Goal: Task Accomplishment & Management: Use online tool/utility

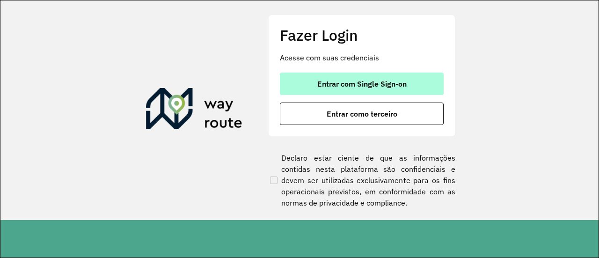
click at [347, 87] on span "Entrar com Single Sign-on" at bounding box center [361, 83] width 89 height 7
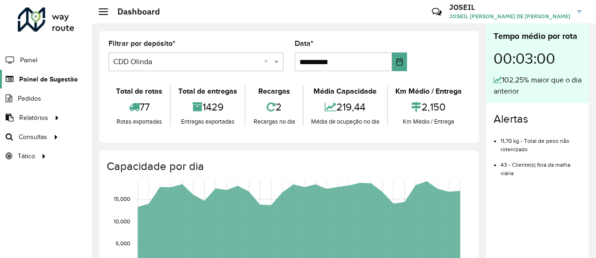
click at [46, 78] on span "Painel de Sugestão" at bounding box center [48, 79] width 58 height 10
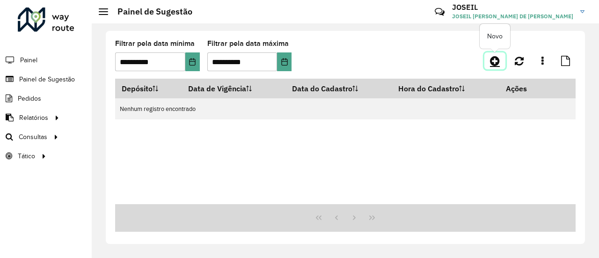
click at [492, 56] on icon at bounding box center [495, 60] width 10 height 11
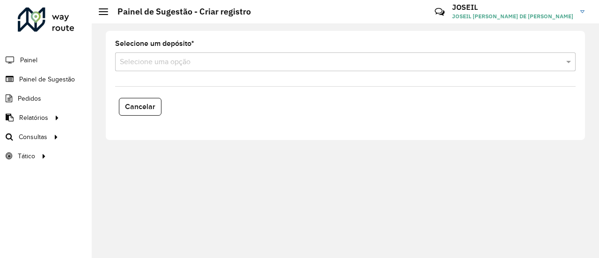
click at [188, 59] on input "text" at bounding box center [336, 62] width 432 height 11
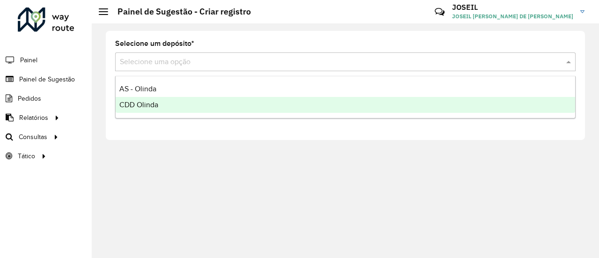
click at [139, 104] on span "CDD Olinda" at bounding box center [138, 105] width 39 height 8
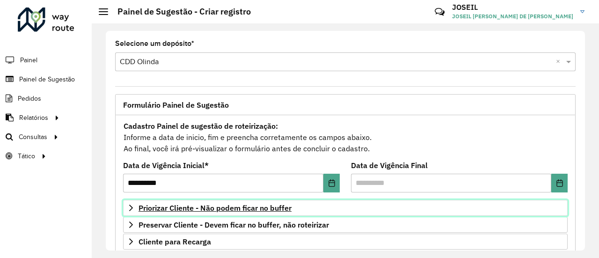
click at [185, 207] on span "Priorizar Cliente - Não podem ficar no buffer" at bounding box center [214, 207] width 153 height 7
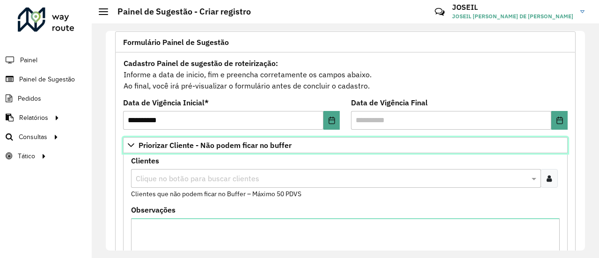
scroll to position [94, 0]
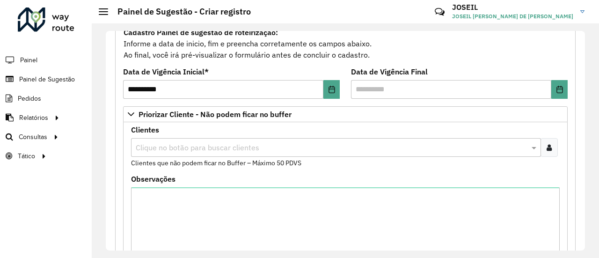
click at [155, 153] on div "Clique no botão para buscar clientes" at bounding box center [336, 147] width 410 height 19
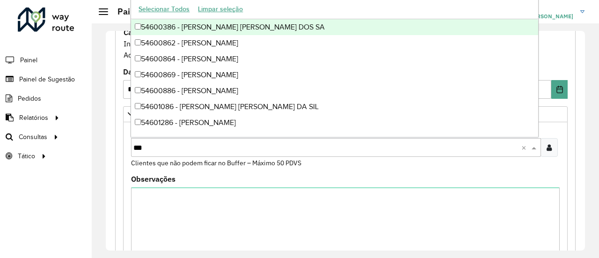
type input "****"
click at [157, 29] on div "54608628 - MERCADINHO SAO SEBAS" at bounding box center [334, 27] width 407 height 16
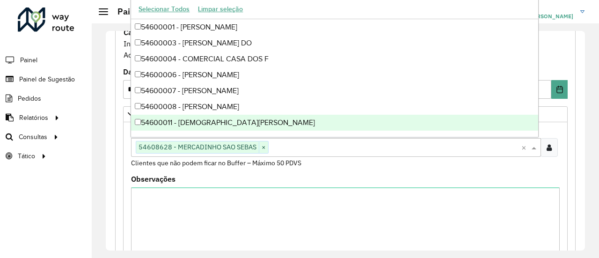
scroll to position [359, 0]
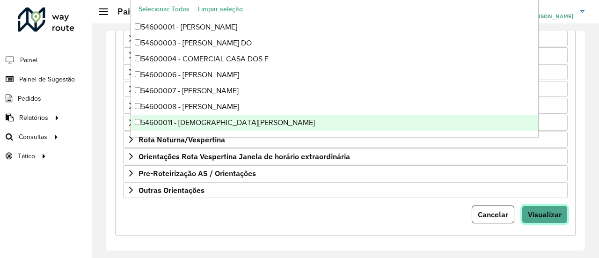
click at [538, 213] on span "Visualizar" at bounding box center [545, 214] width 34 height 9
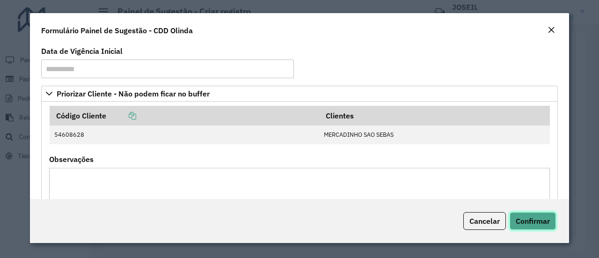
click at [531, 217] on span "Confirmar" at bounding box center [533, 220] width 34 height 9
